Goal: Find contact information

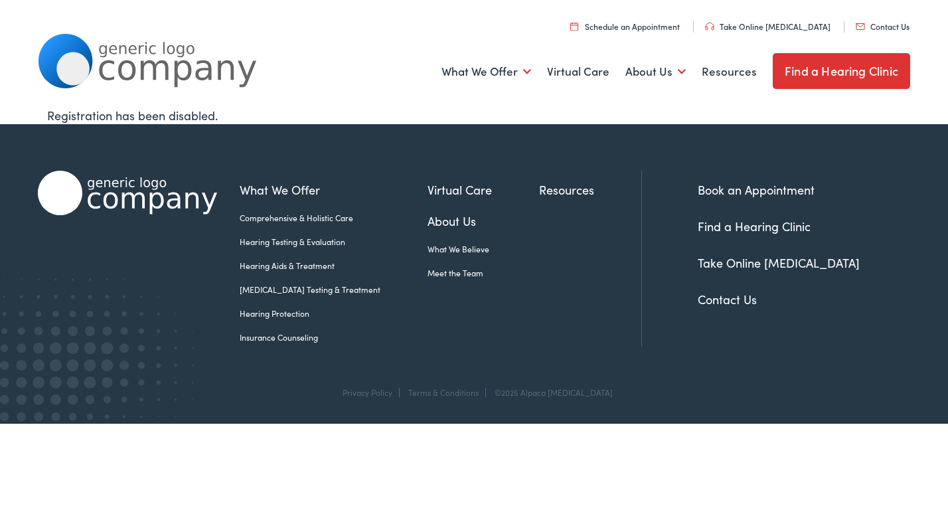
click at [721, 298] on link "Contact Us" at bounding box center [727, 299] width 59 height 17
